Goal: Task Accomplishment & Management: Manage account settings

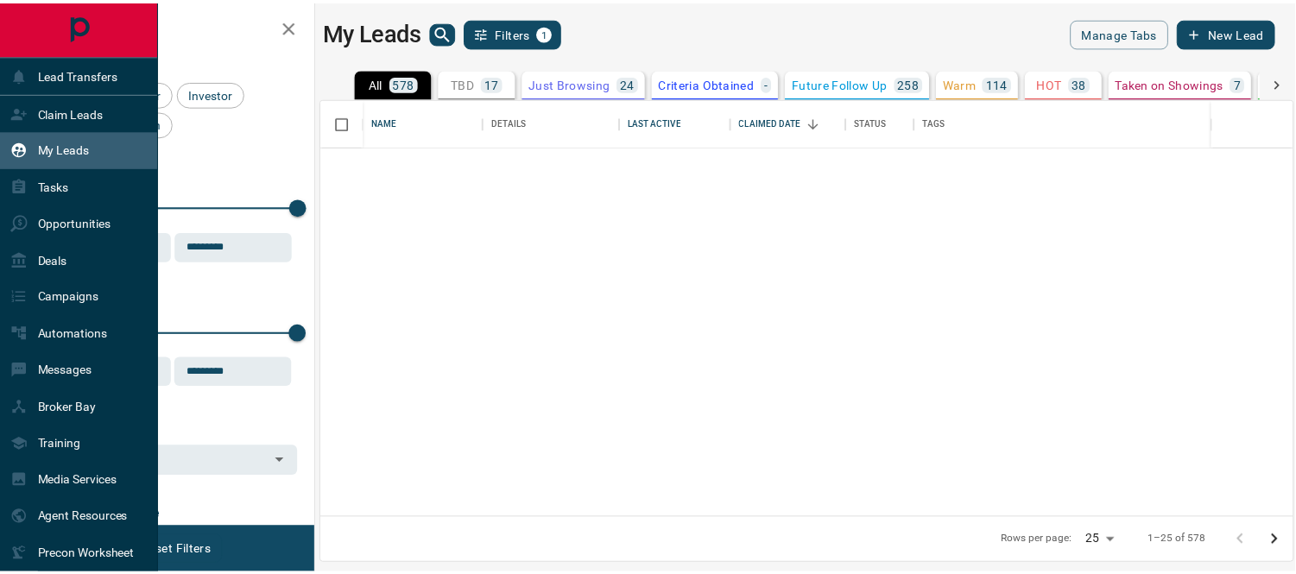
scroll to position [404, 969]
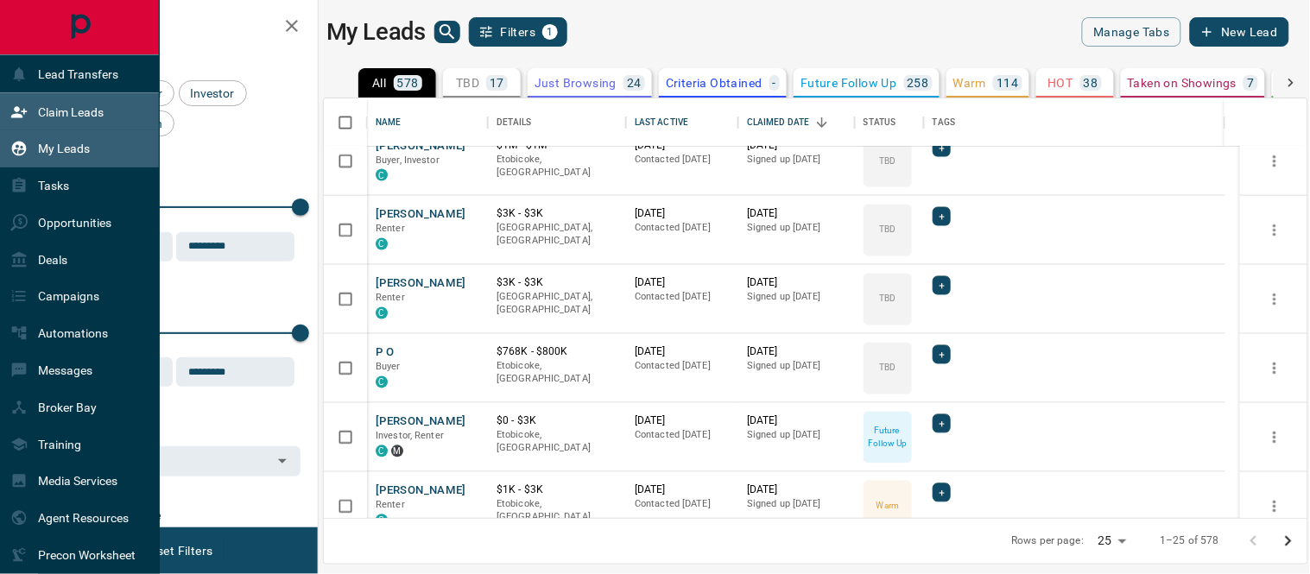
drag, startPoint x: 0, startPoint y: 0, endPoint x: 16, endPoint y: 111, distance: 111.6
click at [16, 111] on icon at bounding box center [19, 111] width 16 height 11
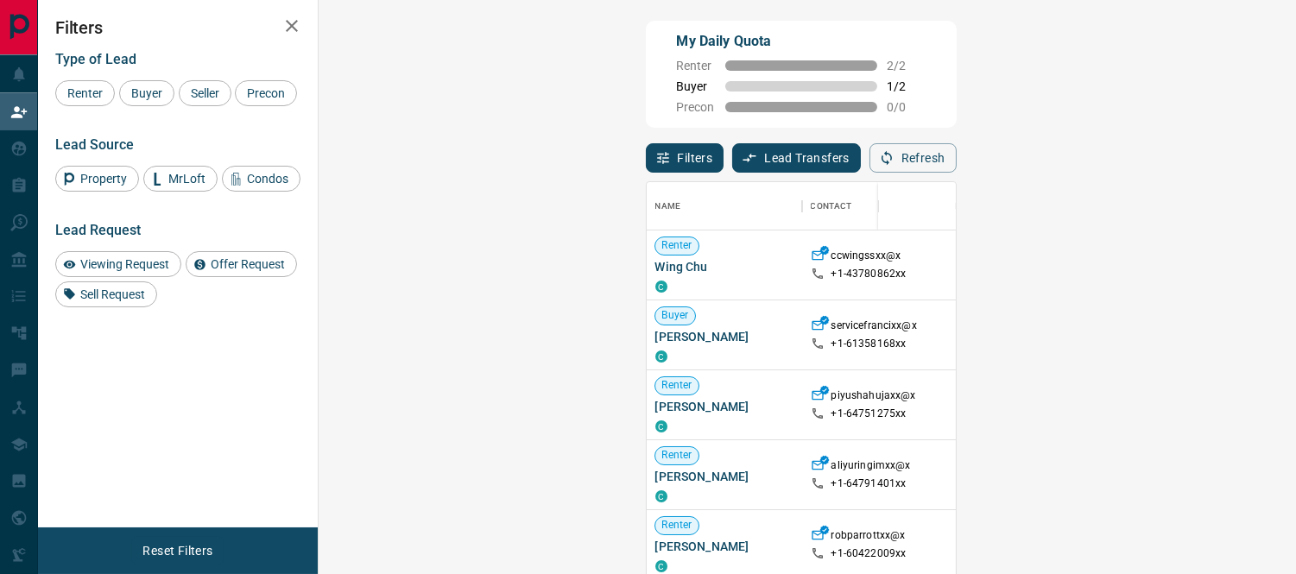
scroll to position [417, 925]
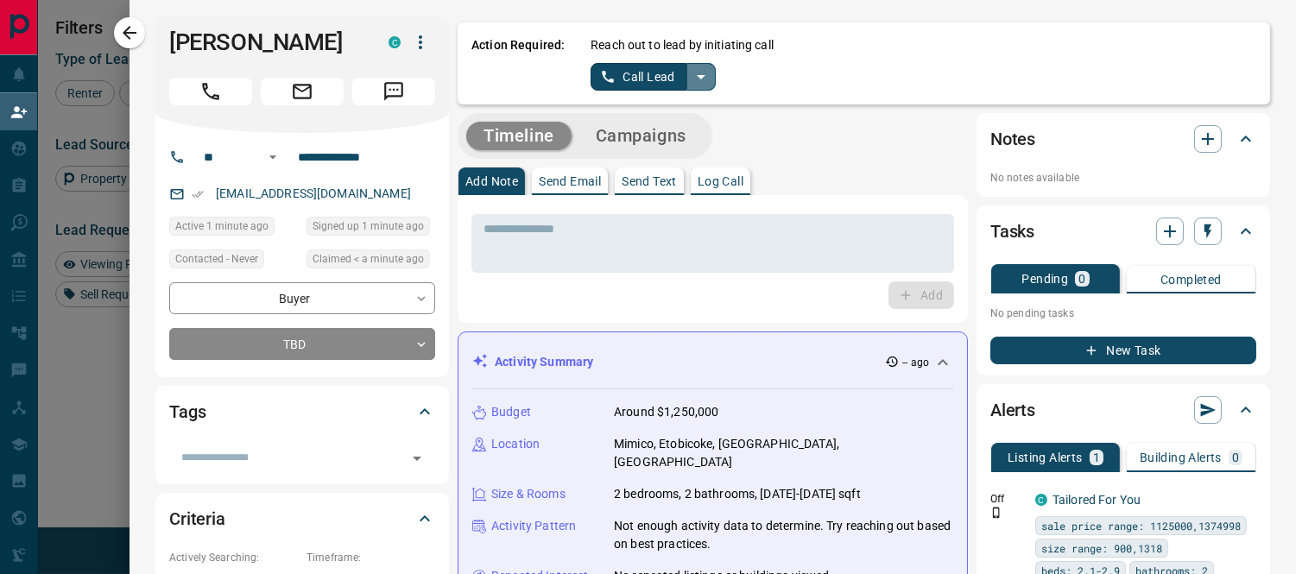
click at [691, 73] on icon "split button" at bounding box center [701, 76] width 21 height 21
click at [650, 139] on li "Log Manual Call" at bounding box center [652, 136] width 105 height 26
click at [640, 75] on button "Log Manual Call" at bounding box center [647, 77] width 114 height 28
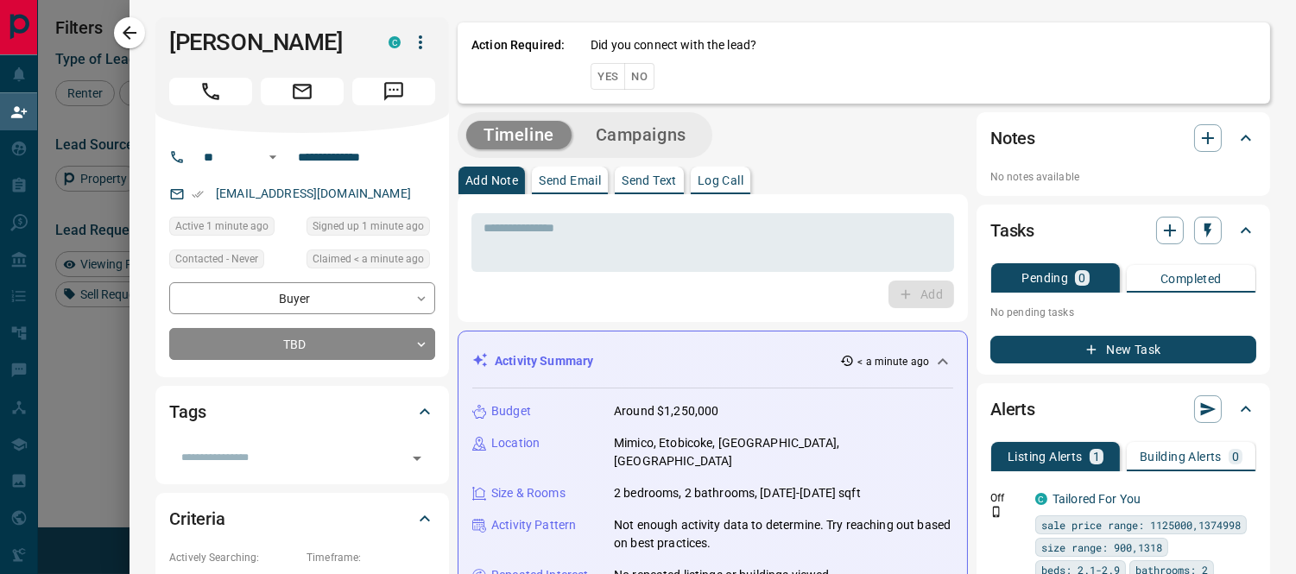
click at [628, 79] on button "No" at bounding box center [639, 76] width 30 height 27
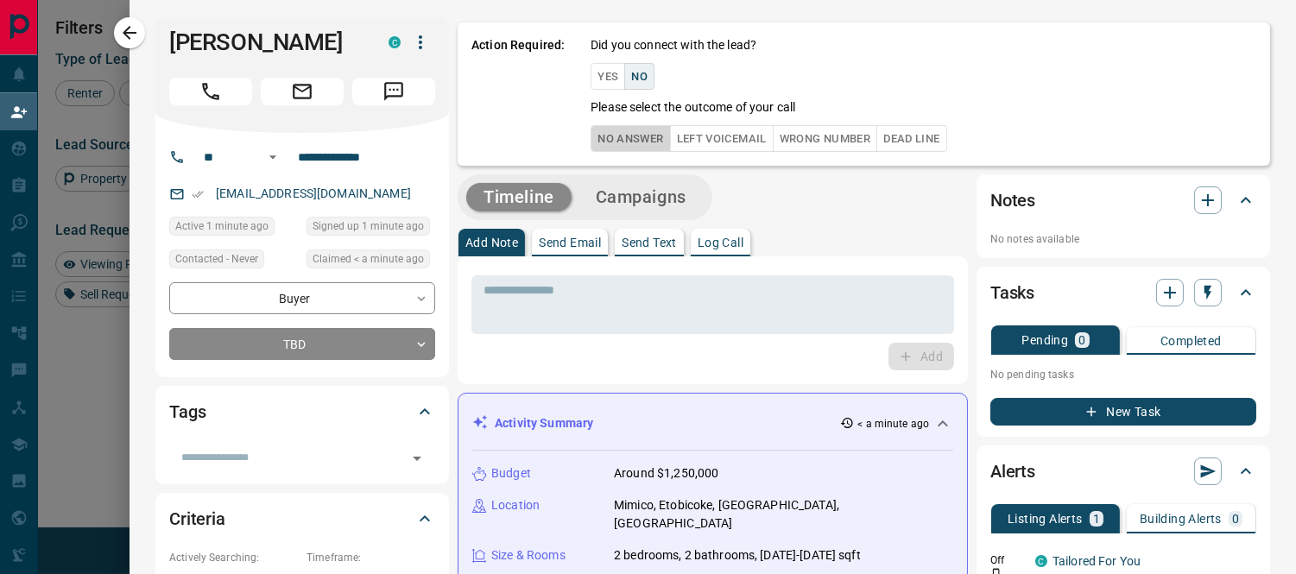
click at [609, 144] on button "No Answer" at bounding box center [629, 138] width 79 height 27
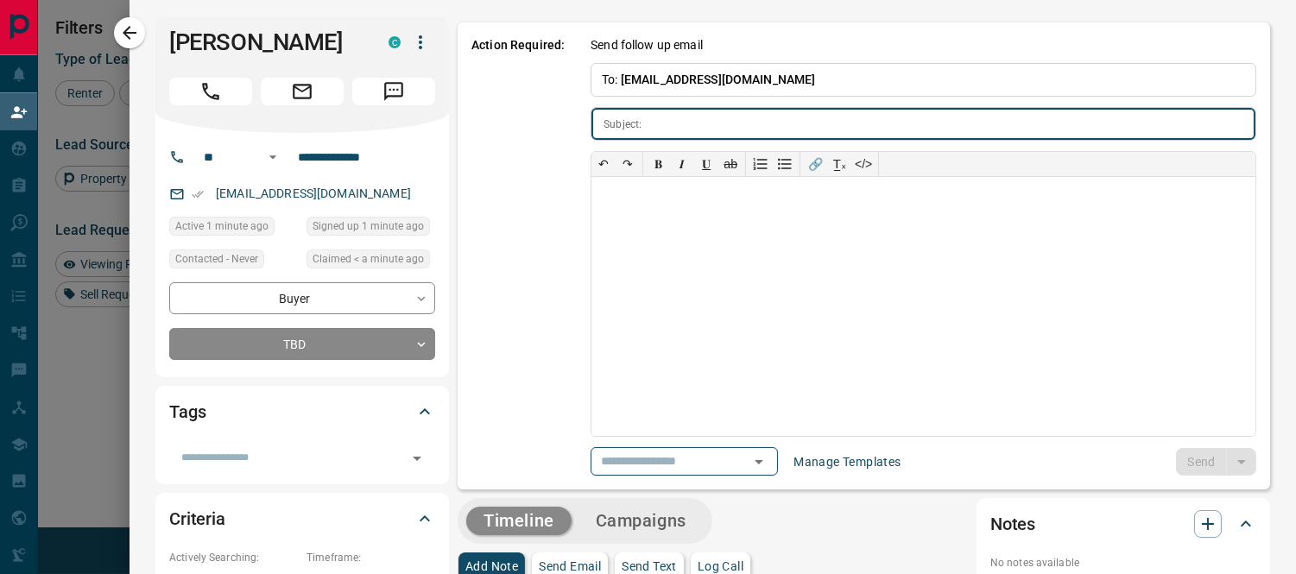
type input "**********"
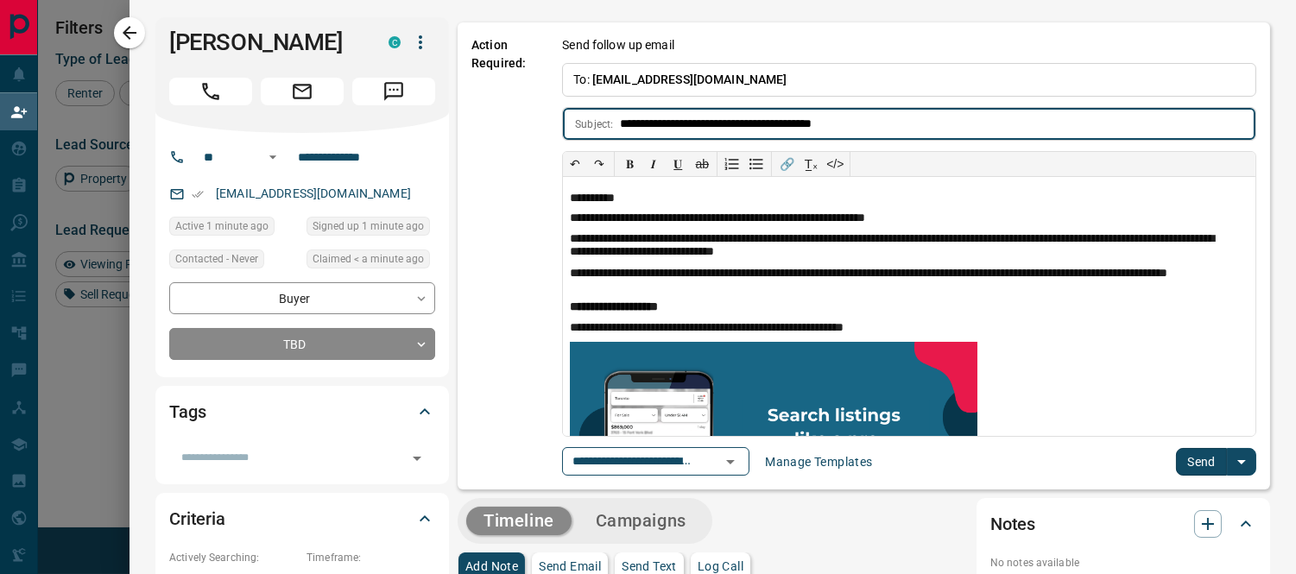
click at [1179, 453] on button "Send" at bounding box center [1201, 462] width 51 height 28
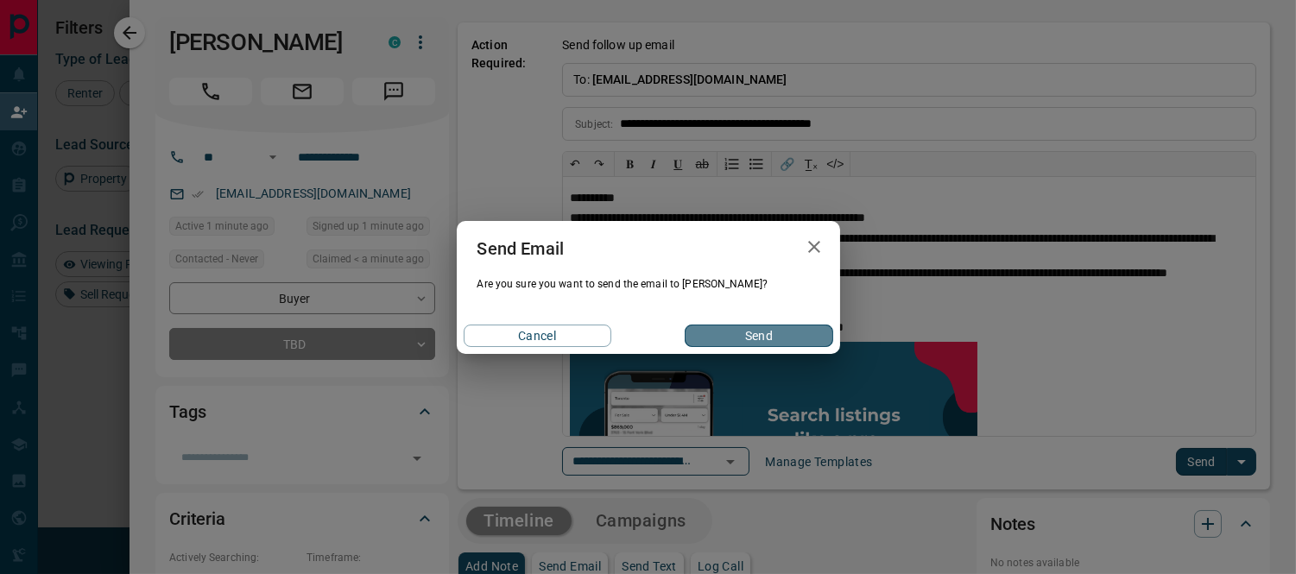
click at [782, 333] on button "Send" at bounding box center [759, 336] width 148 height 22
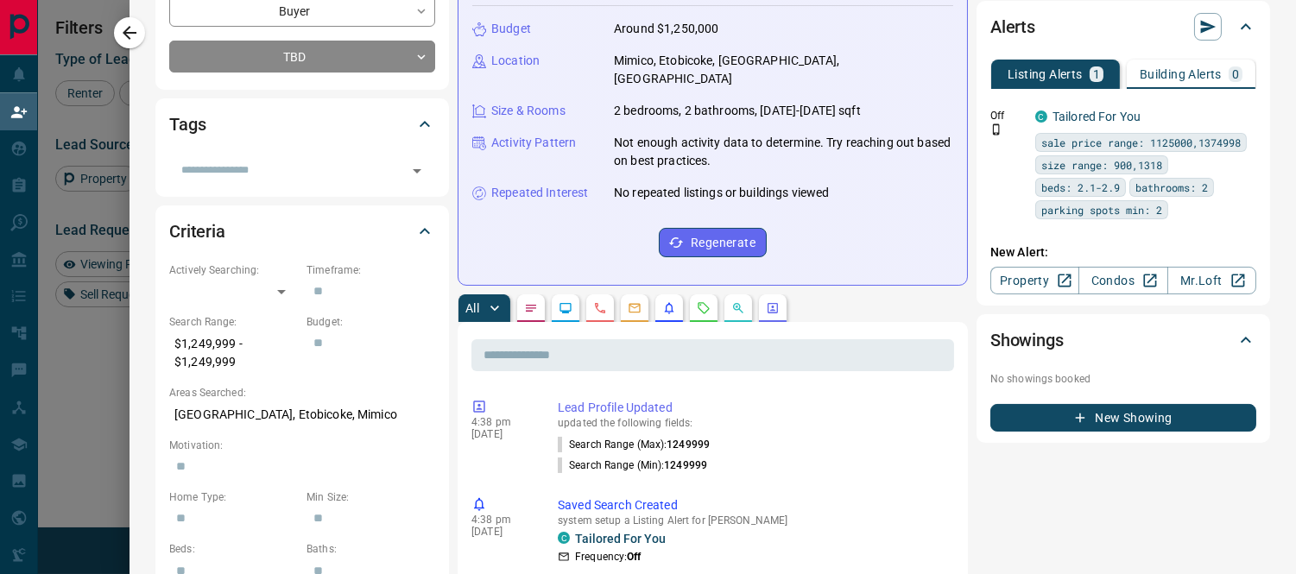
scroll to position [0, 0]
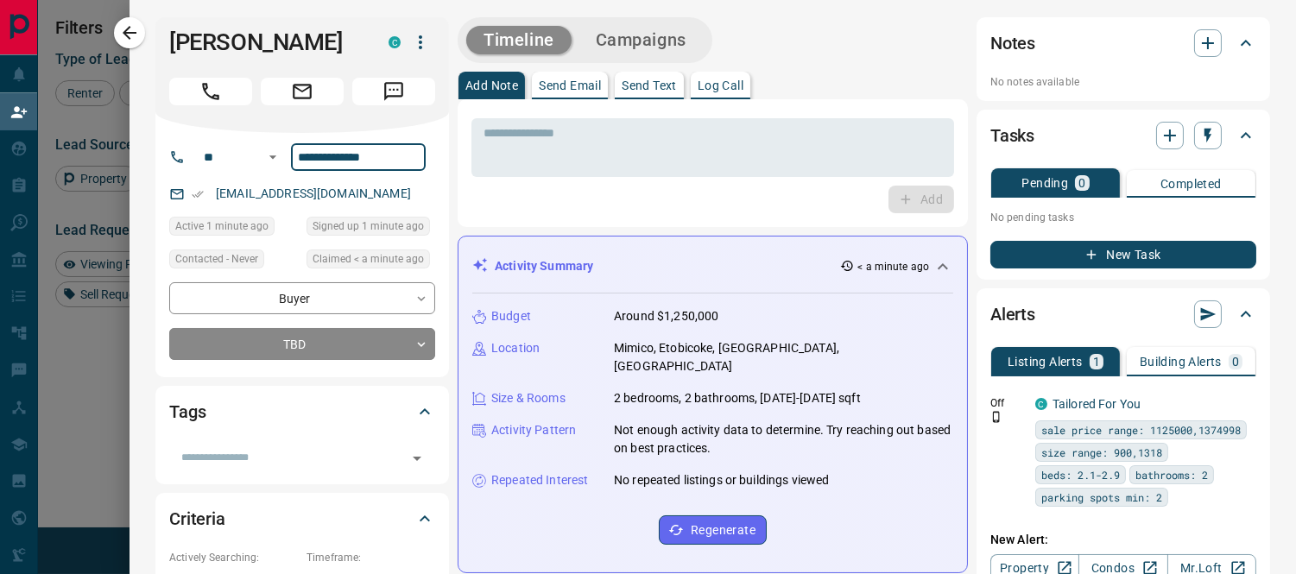
drag, startPoint x: 377, startPoint y: 153, endPoint x: 296, endPoint y: 153, distance: 81.2
click at [291, 156] on input "**********" at bounding box center [358, 157] width 135 height 28
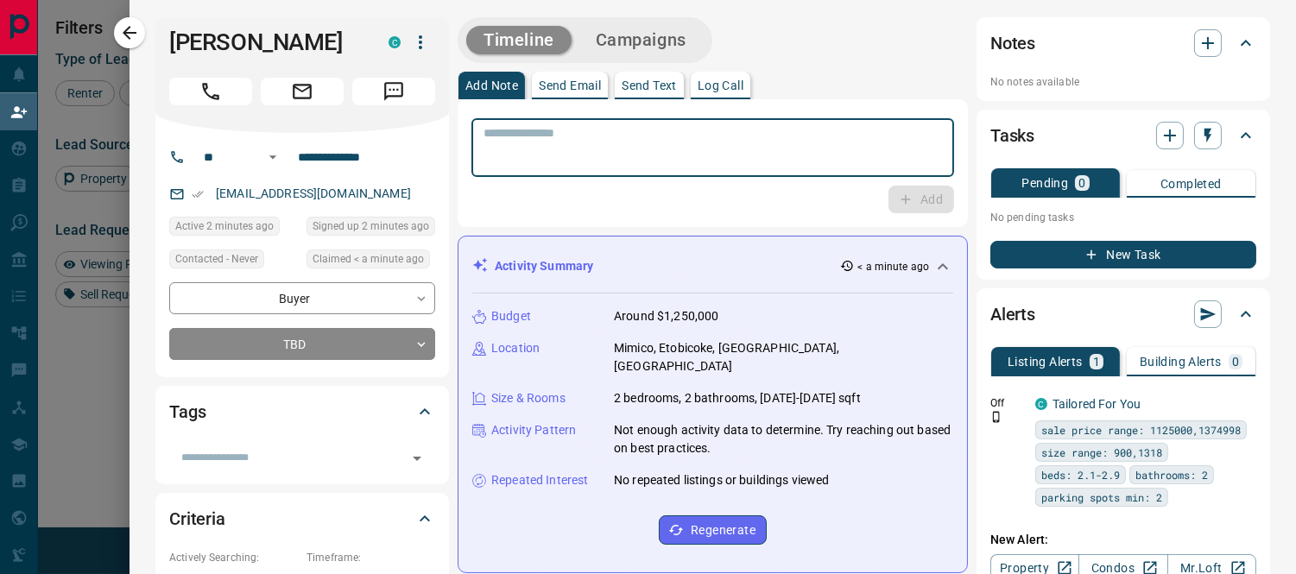
click at [596, 161] on textarea at bounding box center [712, 148] width 458 height 44
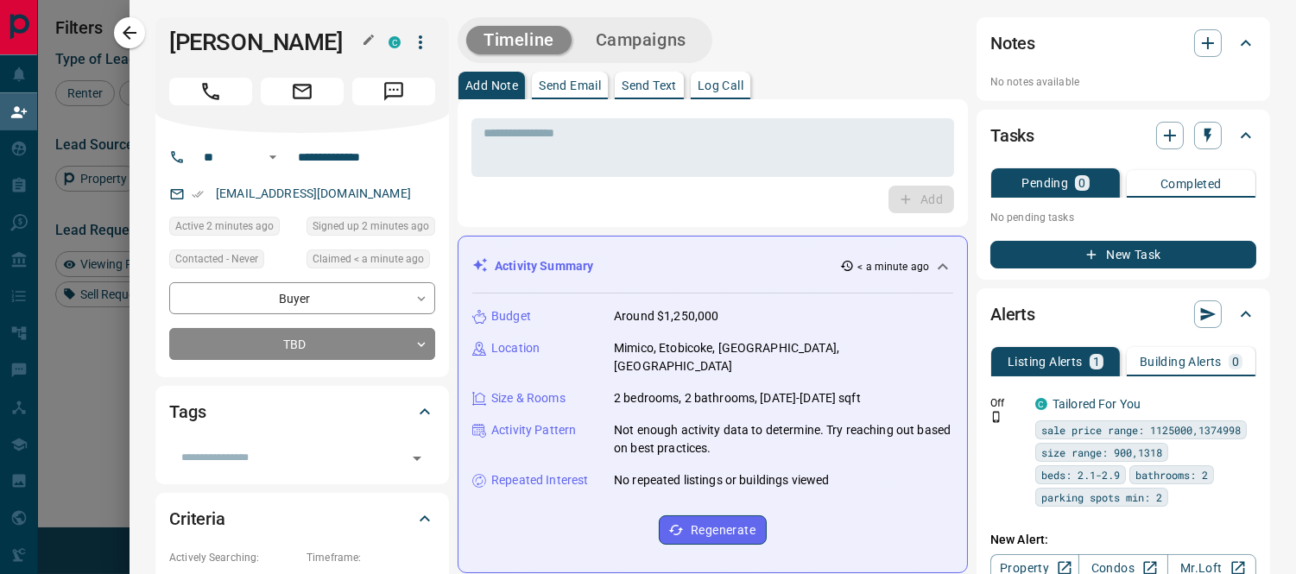
drag, startPoint x: 328, startPoint y: 41, endPoint x: 156, endPoint y: 41, distance: 171.8
click at [169, 41] on h1 "[PERSON_NAME]" at bounding box center [265, 42] width 193 height 28
copy h1 "[PERSON_NAME]"
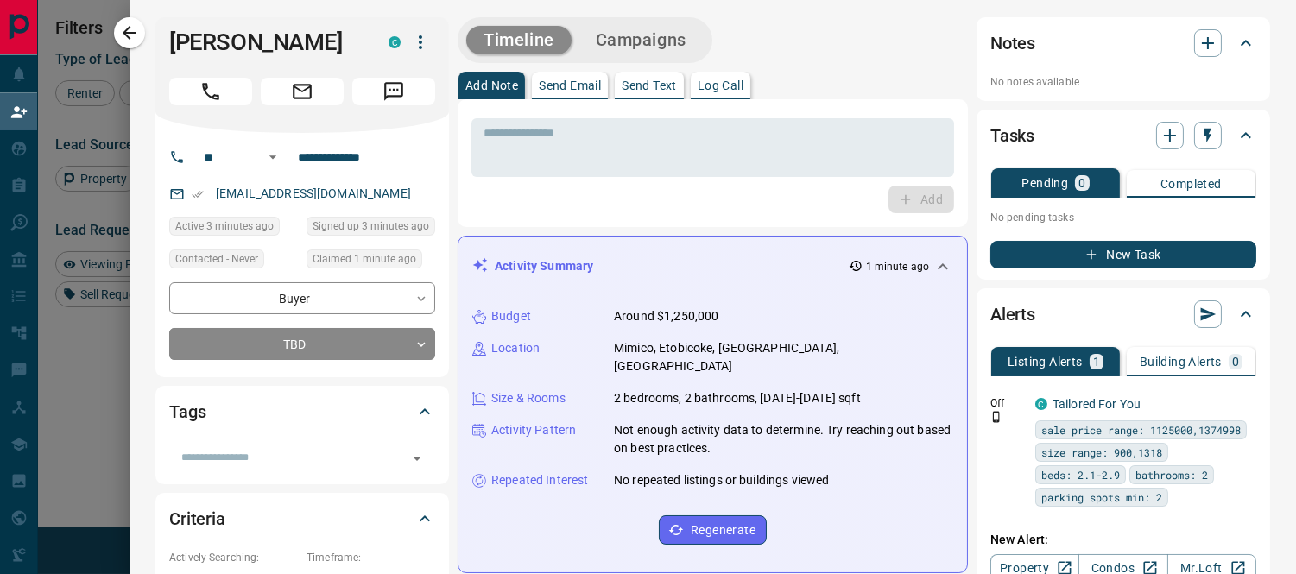
click at [1095, 253] on button "New Task" at bounding box center [1123, 255] width 266 height 28
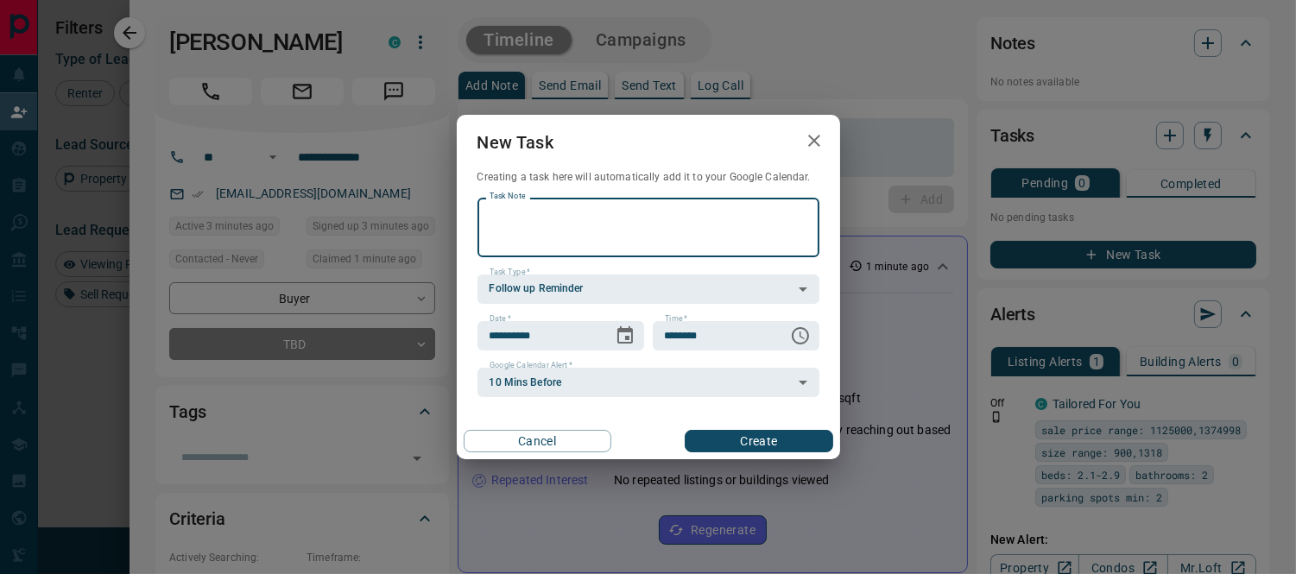
click at [817, 135] on icon "button" at bounding box center [814, 140] width 21 height 21
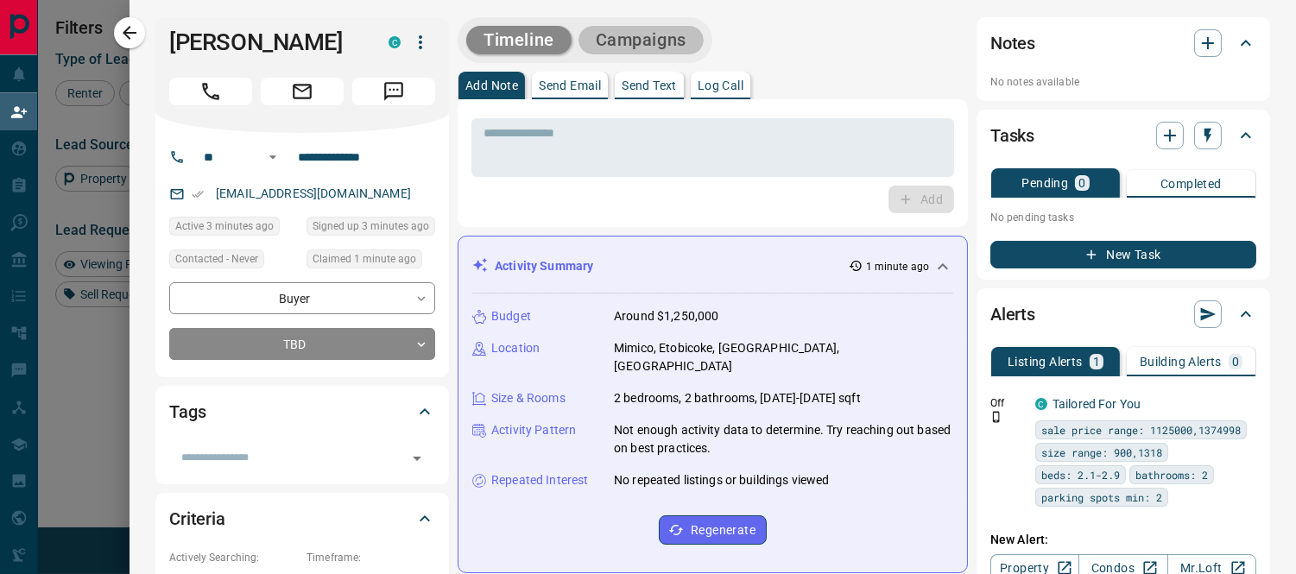
click at [665, 33] on button "Campaigns" at bounding box center [640, 40] width 125 height 28
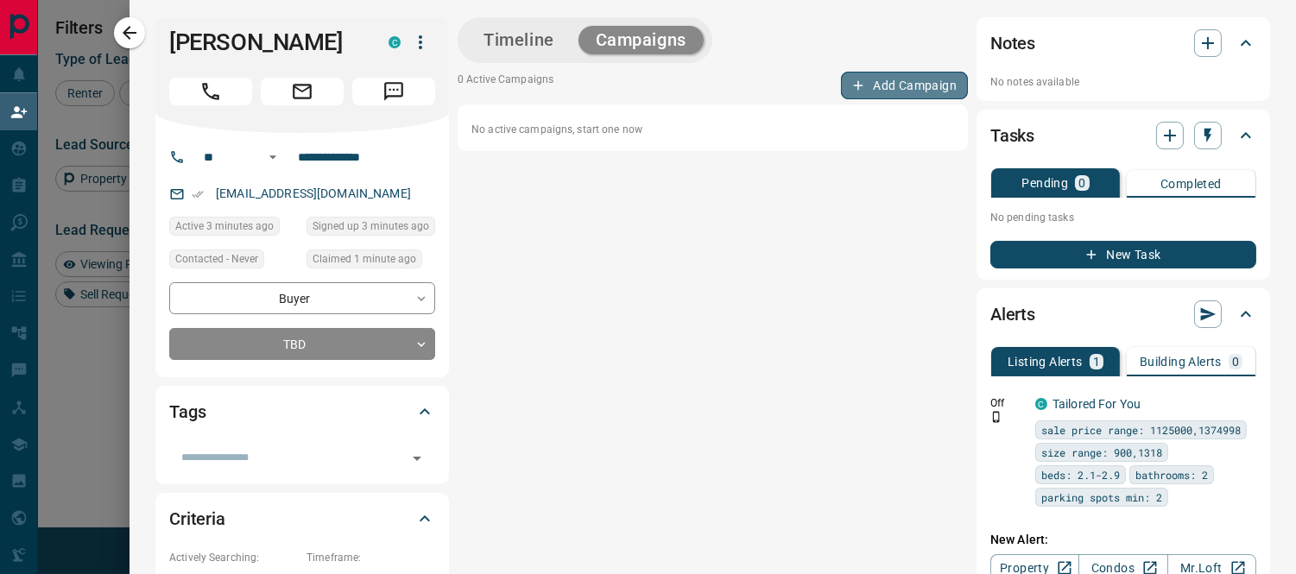
click at [892, 88] on button "Add Campaign" at bounding box center [904, 86] width 127 height 28
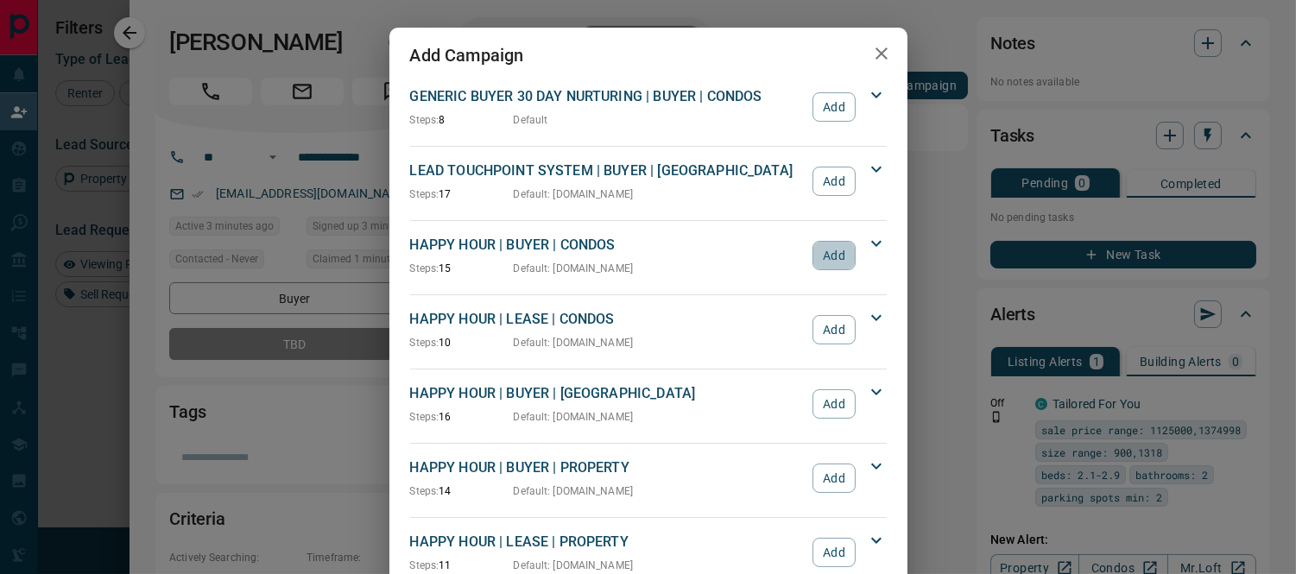
click at [831, 255] on button "Add" at bounding box center [833, 255] width 42 height 29
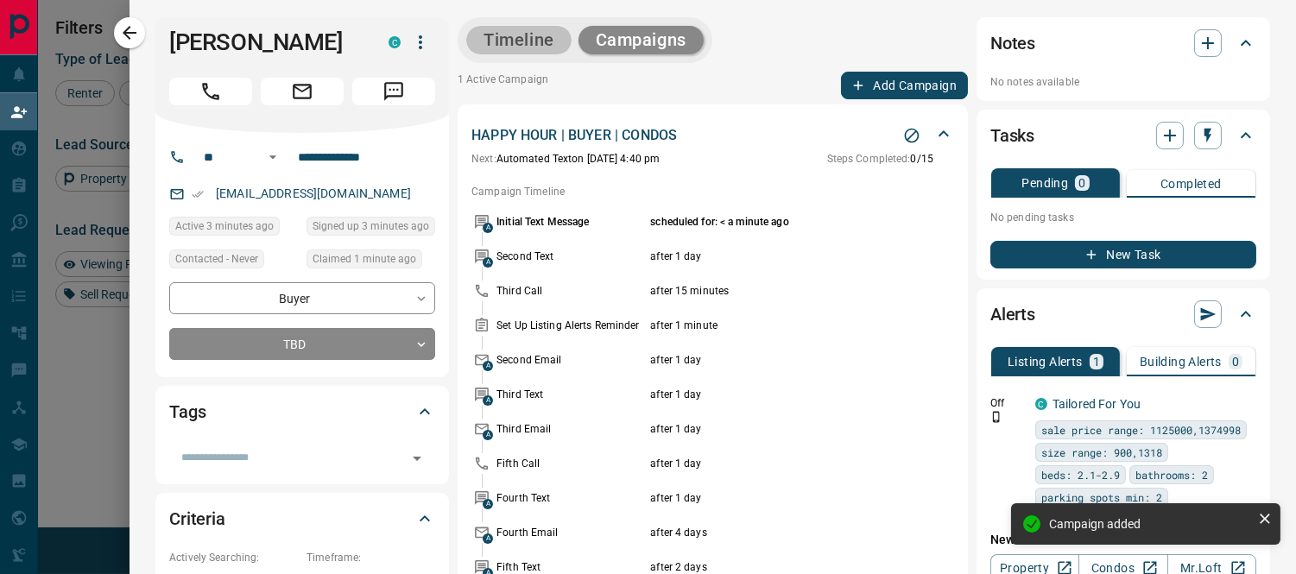
click at [520, 41] on button "Timeline" at bounding box center [518, 40] width 105 height 28
